Goal: Navigation & Orientation: Go to known website

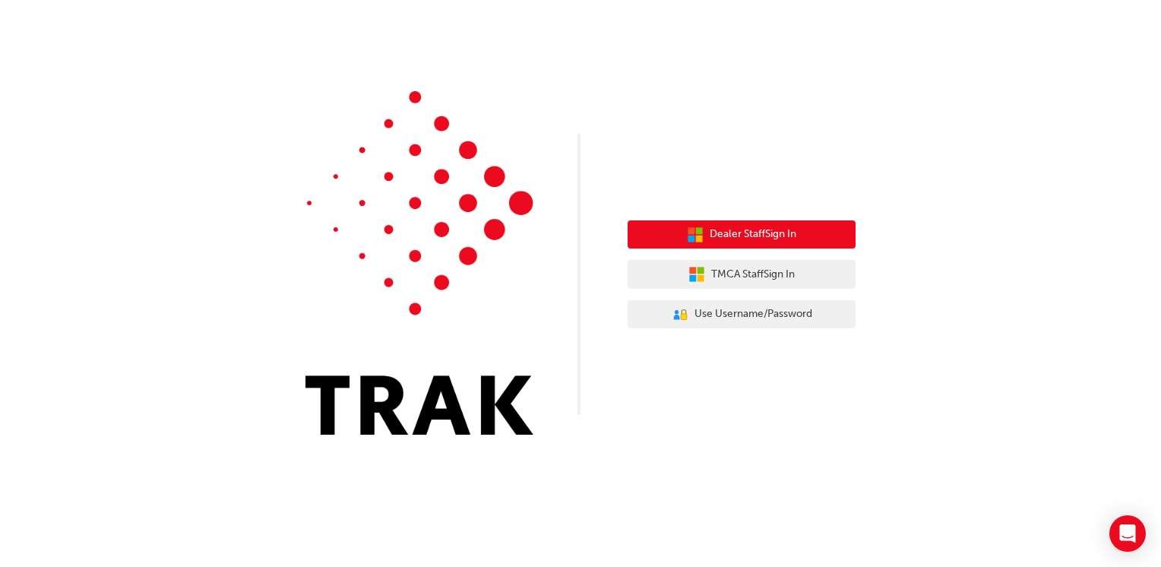
click at [796, 243] on button "Dealer Staff Sign In" at bounding box center [741, 234] width 228 height 29
